Goal: Navigation & Orientation: Find specific page/section

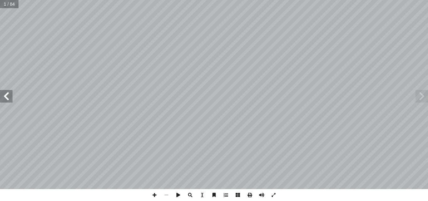
click at [0, 100] on span at bounding box center [6, 96] width 13 height 13
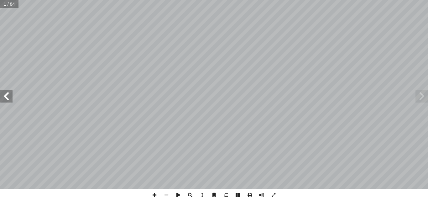
click at [0, 100] on span at bounding box center [6, 96] width 13 height 13
click at [423, 97] on span at bounding box center [422, 96] width 13 height 13
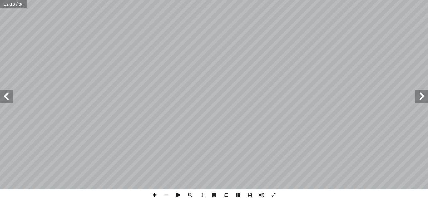
click at [155, 193] on span at bounding box center [155, 195] width 12 height 12
click at [0, 98] on span at bounding box center [6, 96] width 13 height 13
click at [424, 102] on span at bounding box center [422, 96] width 13 height 13
click at [10, 94] on span at bounding box center [6, 96] width 13 height 13
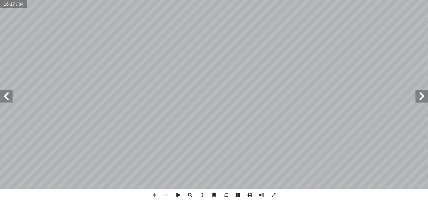
click at [10, 94] on span at bounding box center [6, 96] width 13 height 13
